Goal: Task Accomplishment & Management: Complete application form

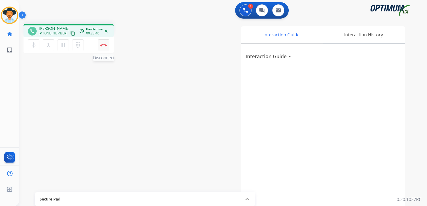
click at [101, 43] on button "Disconnect" at bounding box center [103, 44] width 11 height 11
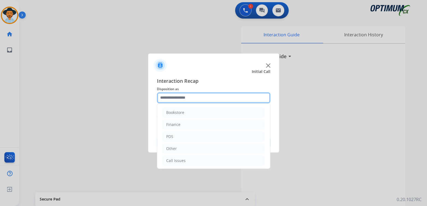
click at [195, 95] on input "text" at bounding box center [213, 97] width 113 height 11
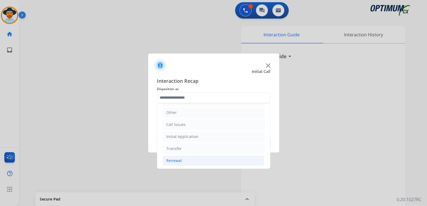
click at [181, 161] on li "Renewal" at bounding box center [214, 161] width 102 height 10
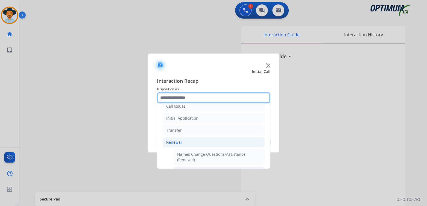
scroll to position [91, 0]
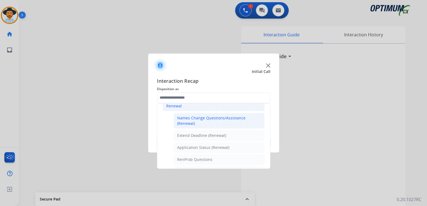
drag, startPoint x: 195, startPoint y: 118, endPoint x: 237, endPoint y: 124, distance: 42.4
click at [195, 118] on div "Names Change Questions/Assistance (Renewal)" at bounding box center [219, 120] width 84 height 11
type input "**********"
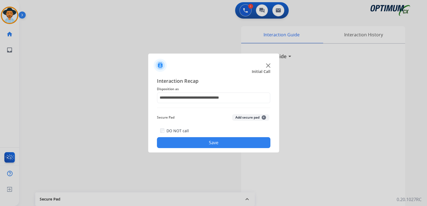
click at [237, 142] on button "Save" at bounding box center [213, 142] width 113 height 11
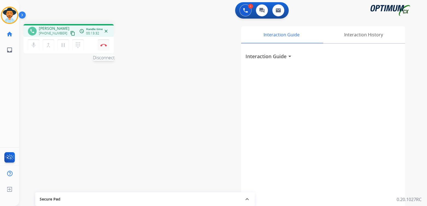
click at [103, 45] on img at bounding box center [103, 45] width 7 height 3
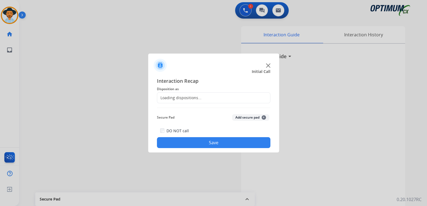
drag, startPoint x: 193, startPoint y: 97, endPoint x: 224, endPoint y: 105, distance: 31.8
click at [193, 97] on div "Loading dispositions..." at bounding box center [179, 97] width 44 height 5
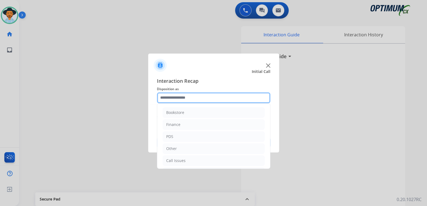
click at [192, 100] on input "text" at bounding box center [213, 97] width 113 height 11
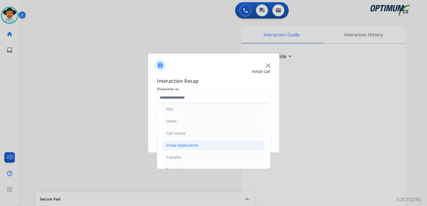
click at [186, 145] on div "Initial Application" at bounding box center [182, 145] width 32 height 5
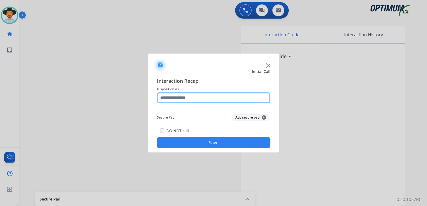
click at [179, 96] on input "text" at bounding box center [213, 97] width 113 height 11
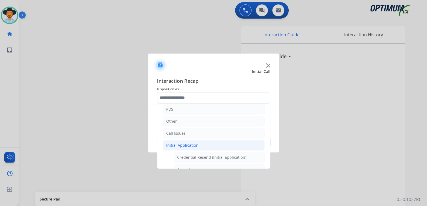
click at [185, 145] on div "Initial Application" at bounding box center [182, 145] width 32 height 5
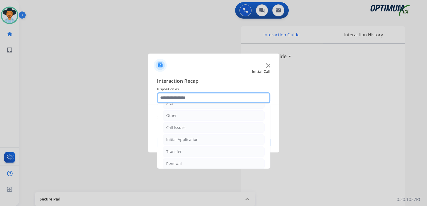
scroll to position [36, 0]
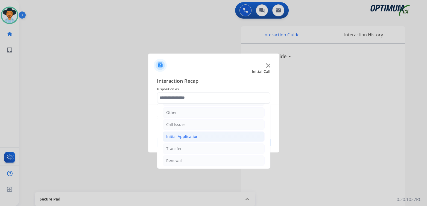
click at [190, 134] on div "Initial Application" at bounding box center [182, 136] width 32 height 5
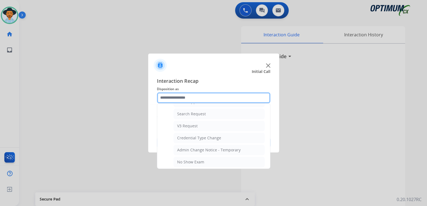
scroll to position [200, 0]
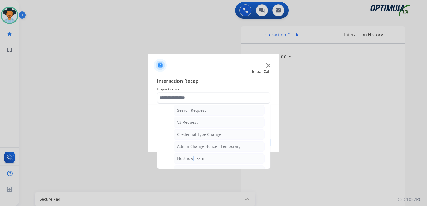
drag, startPoint x: 191, startPoint y: 155, endPoint x: 207, endPoint y: 153, distance: 15.9
click at [191, 156] on div "No Show Exam" at bounding box center [190, 158] width 27 height 5
type input "**********"
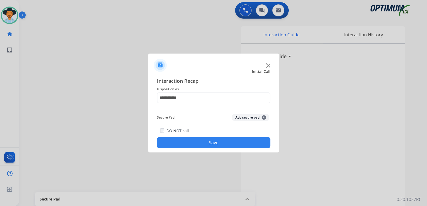
click at [232, 140] on button "Save" at bounding box center [213, 142] width 113 height 11
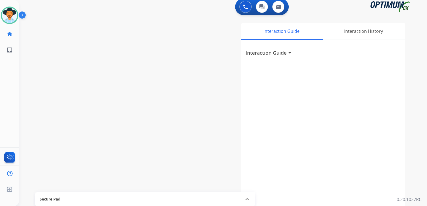
scroll to position [0, 0]
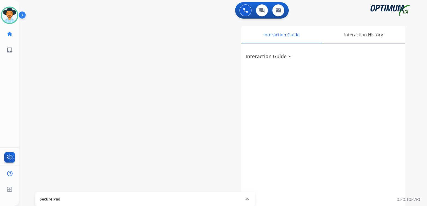
drag, startPoint x: 7, startPoint y: 13, endPoint x: 21, endPoint y: 13, distance: 14.0
click at [7, 13] on img at bounding box center [9, 15] width 15 height 15
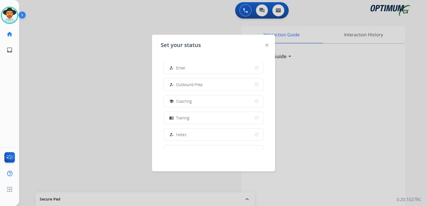
scroll to position [136, 0]
click at [186, 136] on span "Offline" at bounding box center [181, 137] width 11 height 6
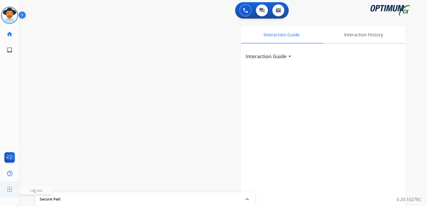
click at [35, 192] on span "Log out" at bounding box center [36, 190] width 13 height 5
